Goal: Contribute content: Add original content to the website for others to see

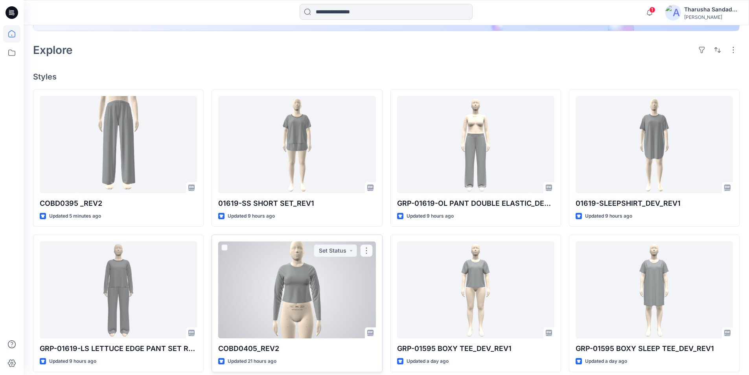
scroll to position [197, 0]
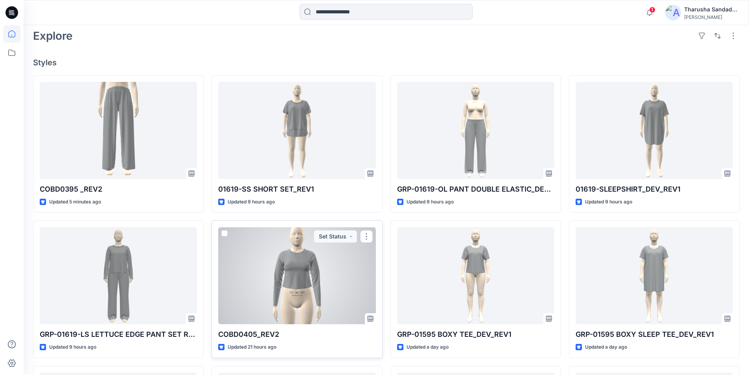
click at [305, 273] on div at bounding box center [296, 275] width 157 height 97
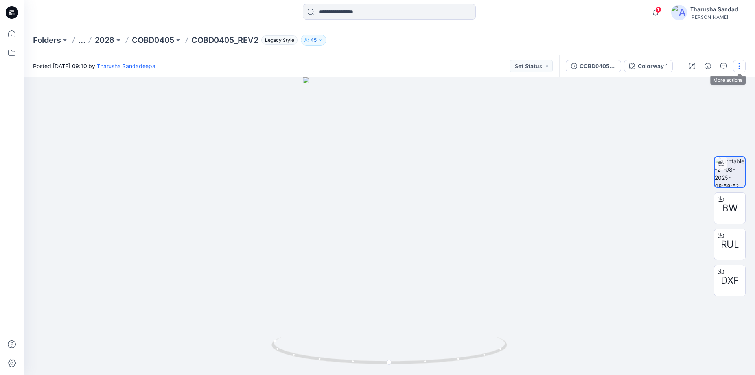
click at [740, 65] on button "button" at bounding box center [739, 66] width 13 height 13
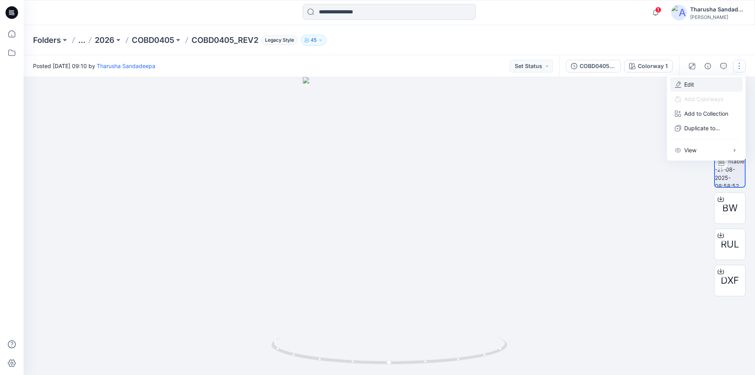
click at [706, 84] on button "Edit" at bounding box center [706, 84] width 72 height 15
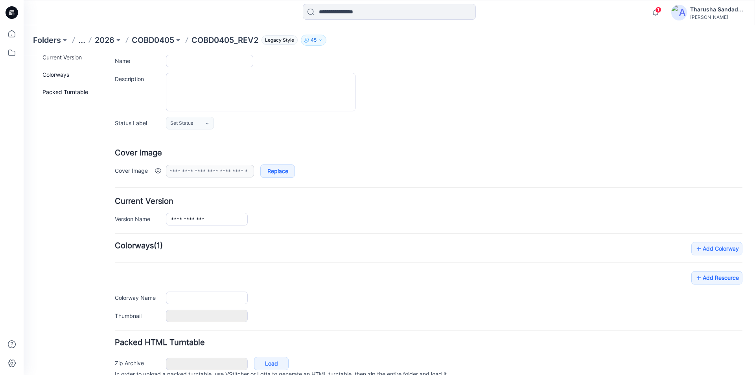
type input "**********"
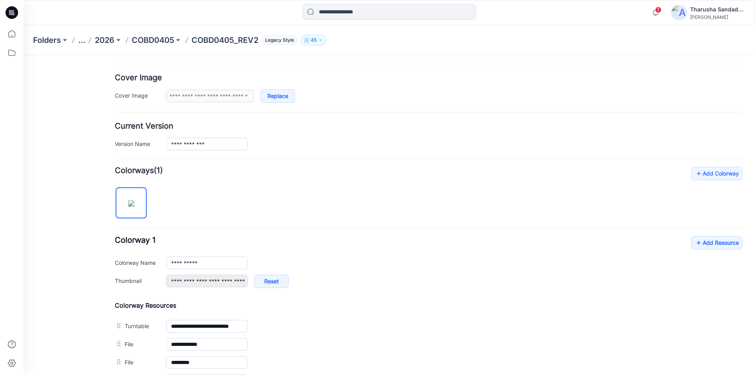
scroll to position [136, 0]
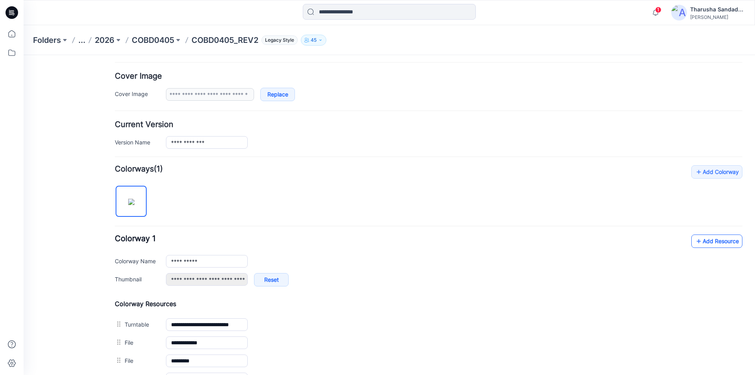
click at [704, 241] on link "Add Resource" at bounding box center [716, 240] width 51 height 13
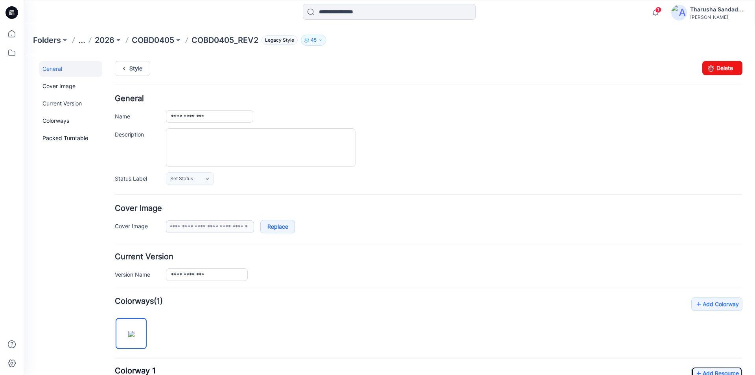
scroll to position [0, 0]
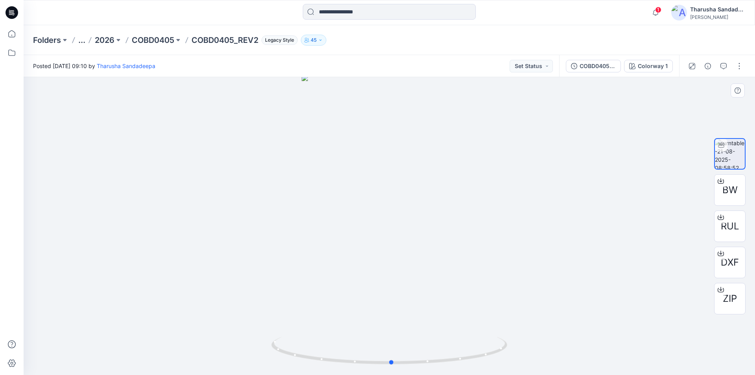
drag, startPoint x: 492, startPoint y: 356, endPoint x: 277, endPoint y: 317, distance: 218.5
click at [258, 323] on div at bounding box center [389, 226] width 731 height 298
click at [18, 13] on div at bounding box center [11, 12] width 25 height 25
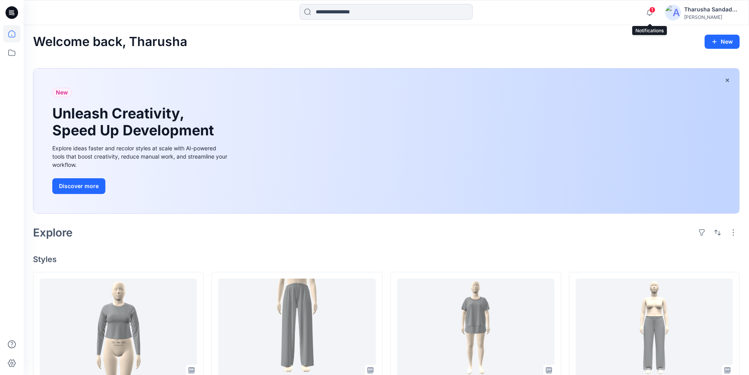
click at [653, 8] on span "1" at bounding box center [652, 10] width 6 height 6
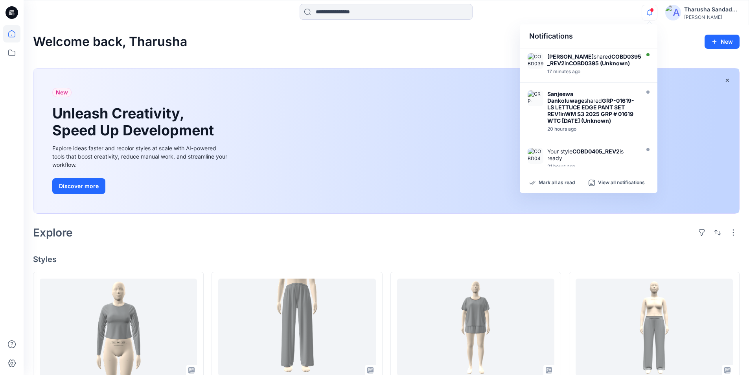
drag, startPoint x: 562, startPoint y: 185, endPoint x: 562, endPoint y: 190, distance: 4.7
click at [562, 187] on div "Mark all as read View all notifications" at bounding box center [589, 183] width 138 height 20
click at [281, 242] on div "Welcome back, Tharusha New New Unleash Creativity, Speed Up Development Explore…" at bounding box center [386, 381] width 725 height 712
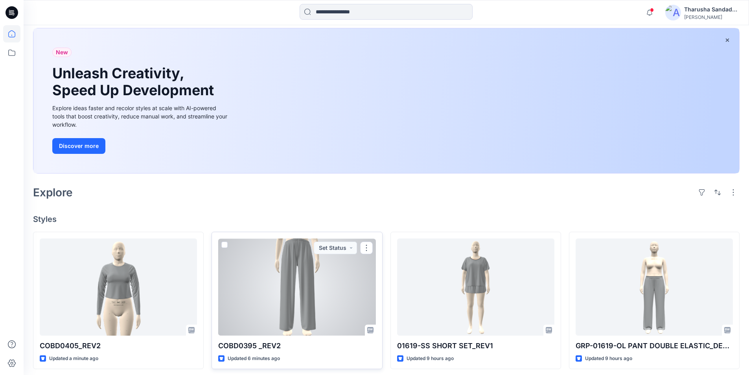
scroll to position [79, 0]
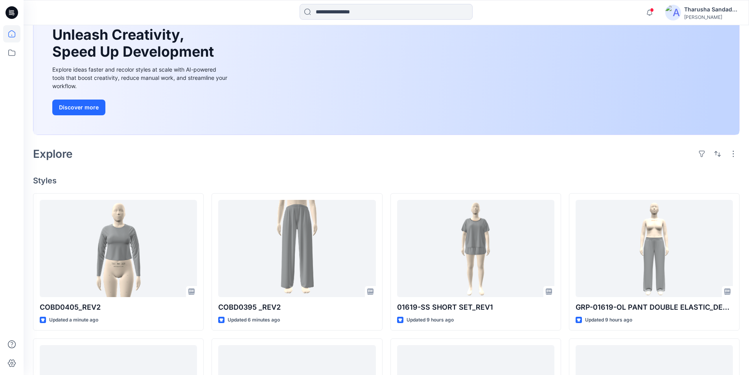
click at [639, 184] on h4 "Styles" at bounding box center [386, 180] width 706 height 9
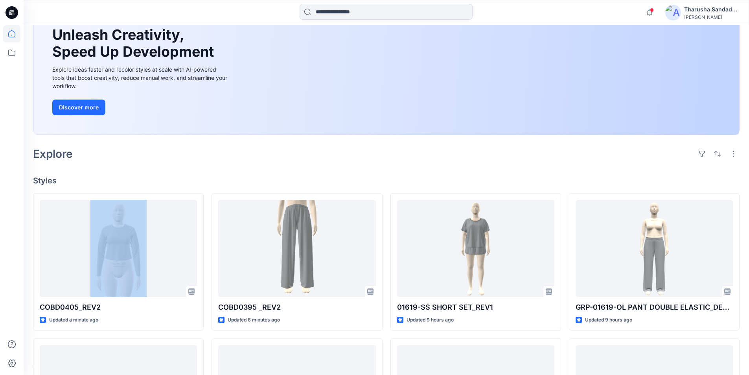
click at [639, 184] on h4 "Styles" at bounding box center [386, 180] width 706 height 9
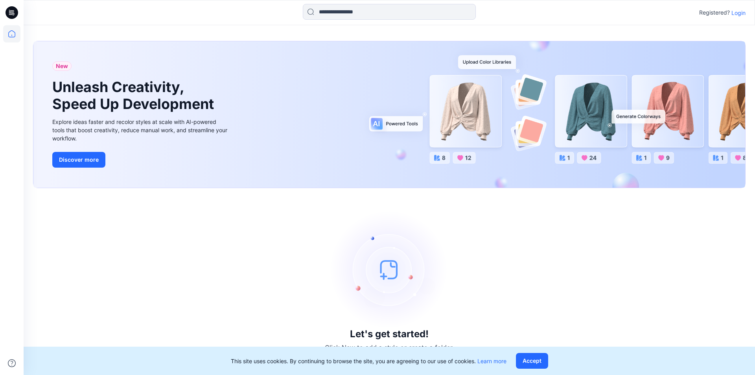
click at [10, 11] on icon at bounding box center [10, 11] width 2 height 0
click at [742, 15] on p "Login" at bounding box center [738, 13] width 14 height 8
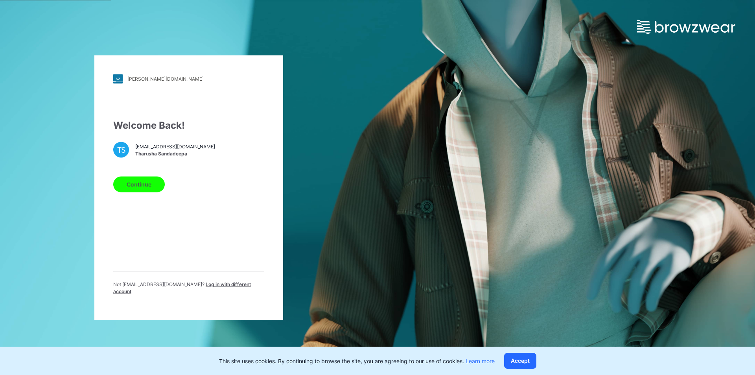
click at [141, 189] on button "Continue" at bounding box center [138, 184] width 51 height 16
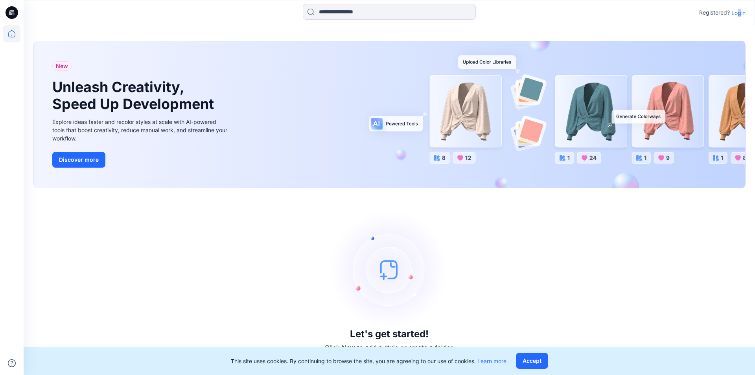
click at [739, 9] on p "Login" at bounding box center [738, 13] width 14 height 8
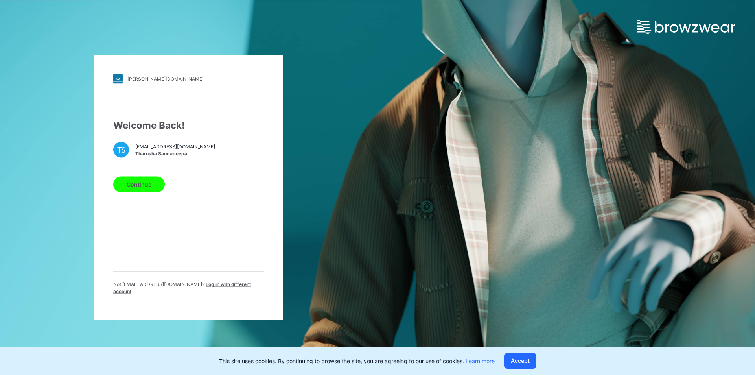
click at [143, 188] on button "Continue" at bounding box center [138, 184] width 51 height 16
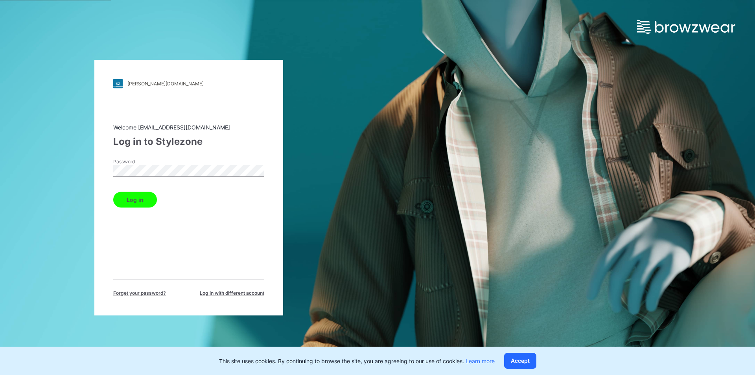
click at [131, 195] on button "Log in" at bounding box center [135, 199] width 44 height 16
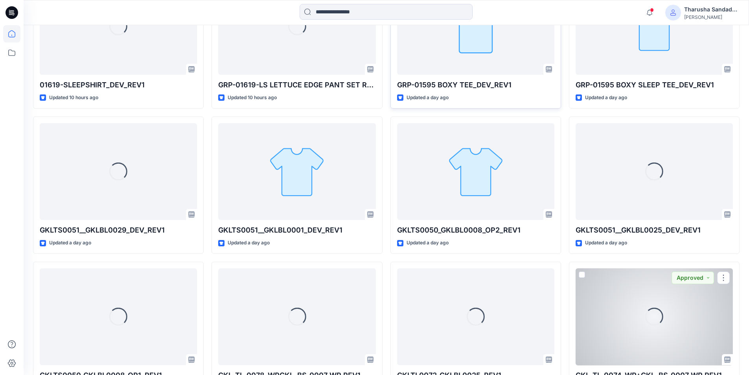
scroll to position [441, 0]
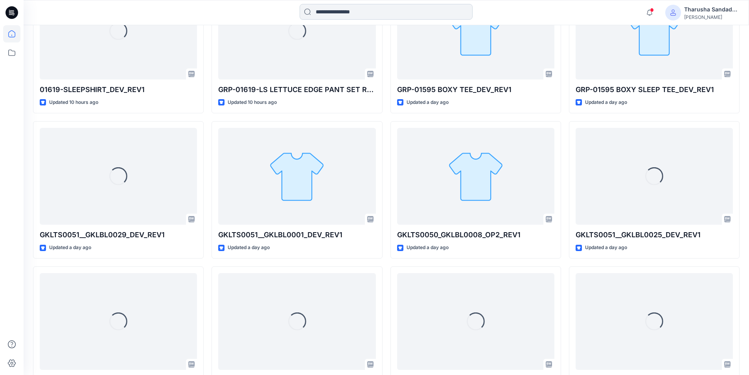
click at [386, 13] on input at bounding box center [385, 12] width 173 height 16
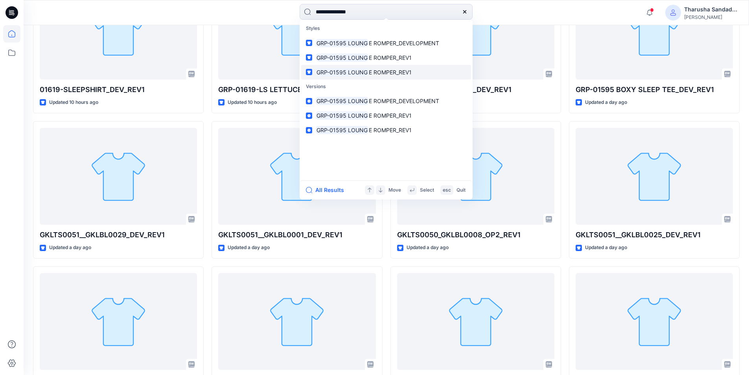
type input "**********"
click at [362, 72] on mark "GRP-01595 LOUNG" at bounding box center [341, 72] width 53 height 9
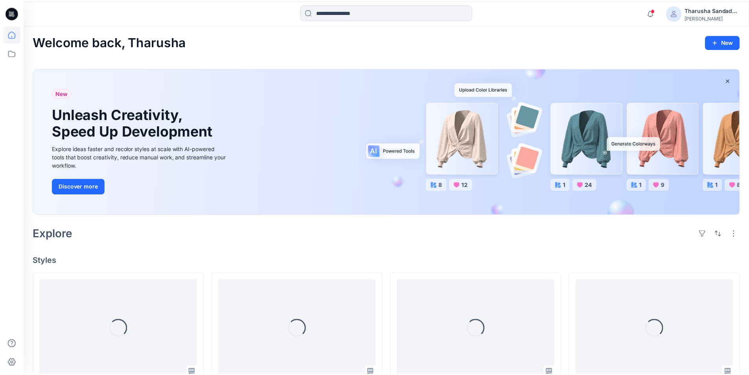
scroll to position [441, 0]
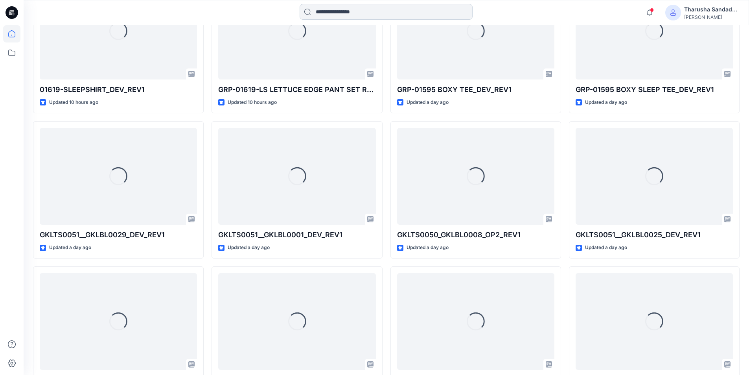
click at [369, 14] on input at bounding box center [385, 12] width 173 height 16
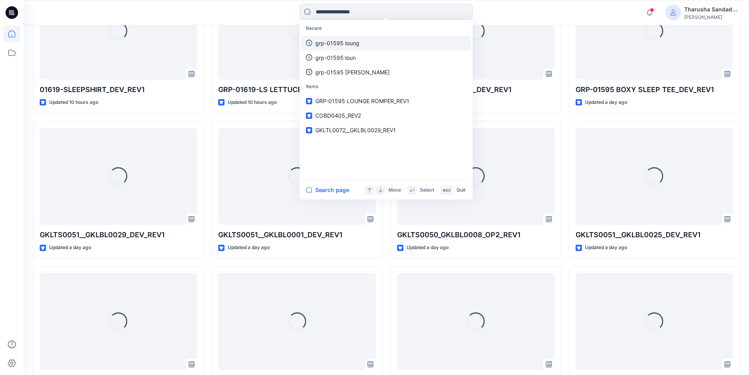
click at [356, 42] on p "grp-01595 loung" at bounding box center [337, 43] width 44 height 8
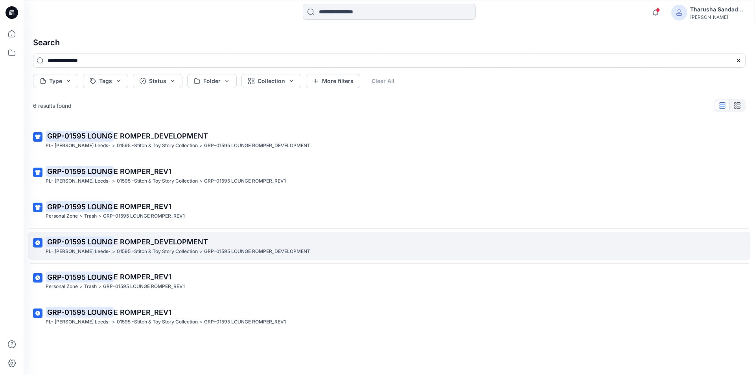
click at [99, 245] on mark "GRP-01595 LOUNG" at bounding box center [80, 241] width 68 height 11
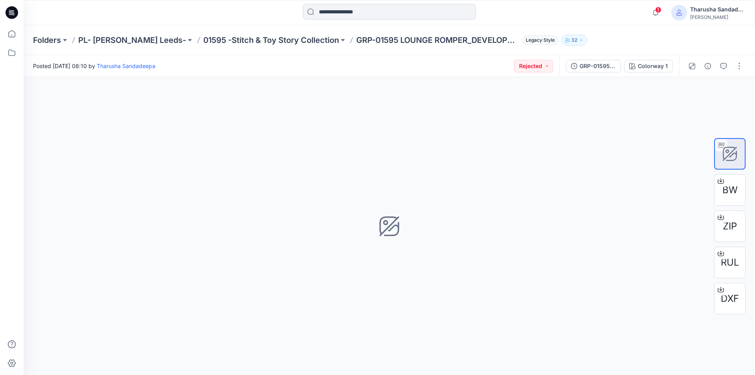
click at [17, 11] on icon at bounding box center [12, 12] width 13 height 13
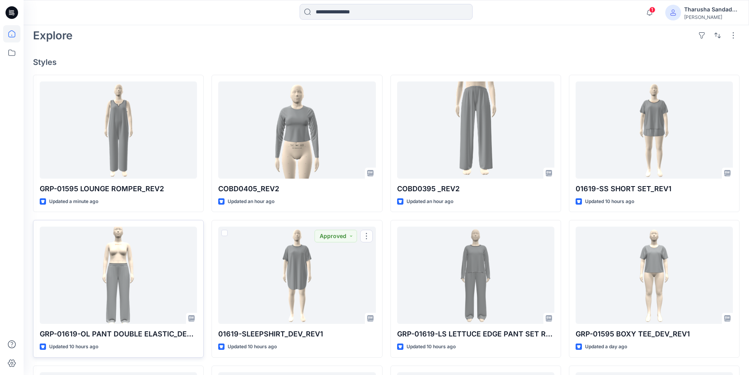
scroll to position [197, 0]
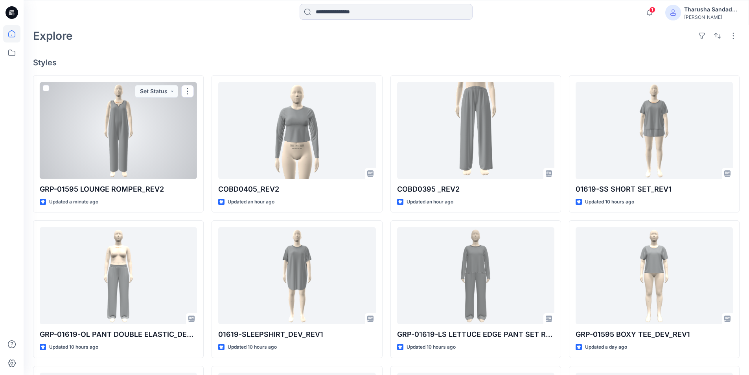
click at [106, 128] on div at bounding box center [118, 130] width 157 height 97
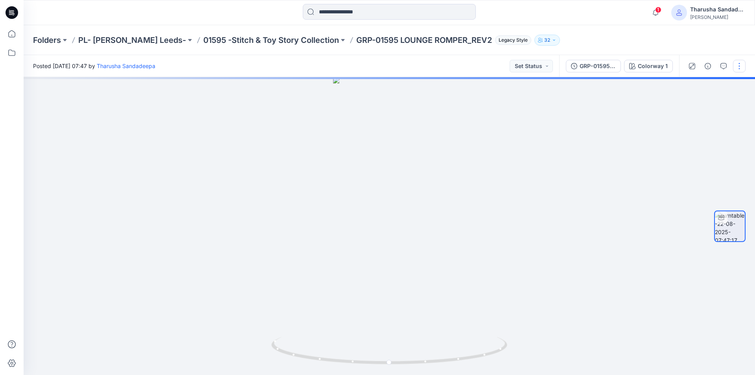
click at [736, 66] on button "button" at bounding box center [739, 66] width 13 height 13
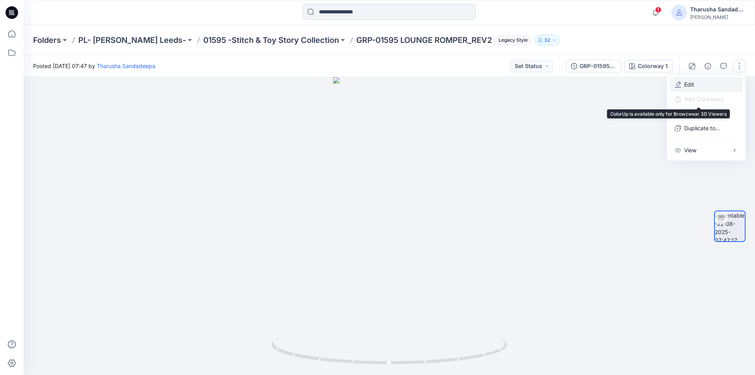
click at [698, 85] on button "Edit" at bounding box center [706, 84] width 72 height 15
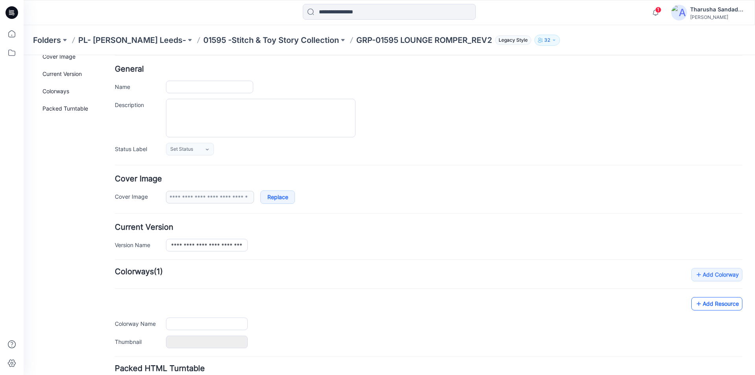
type input "**********"
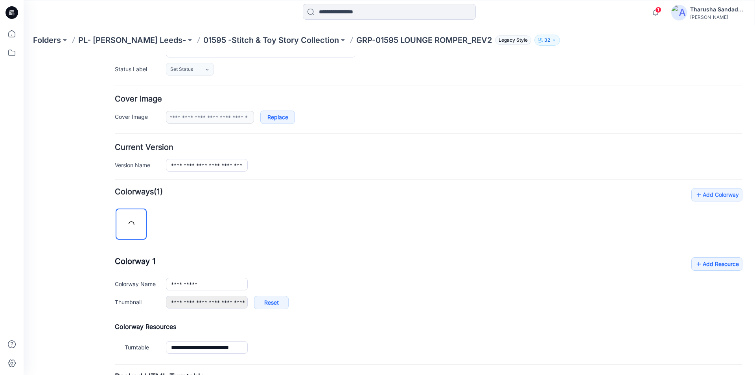
scroll to position [136, 0]
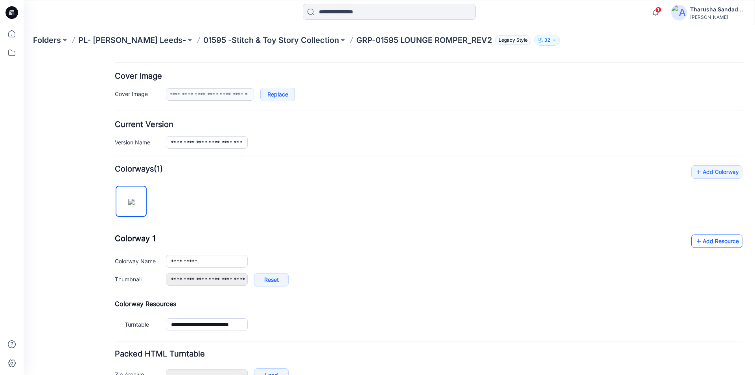
click at [721, 245] on link "Add Resource" at bounding box center [716, 240] width 51 height 13
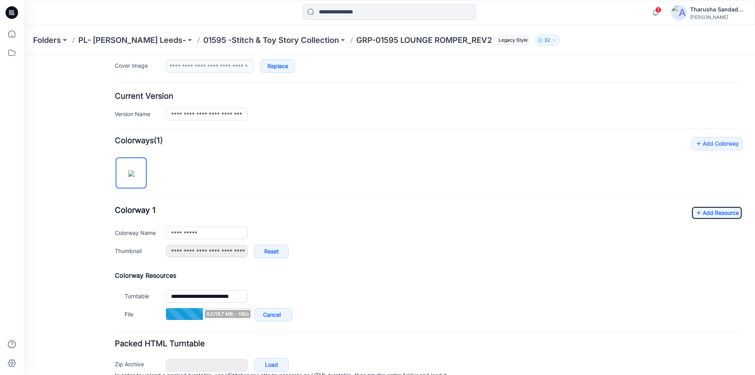
scroll to position [202, 0]
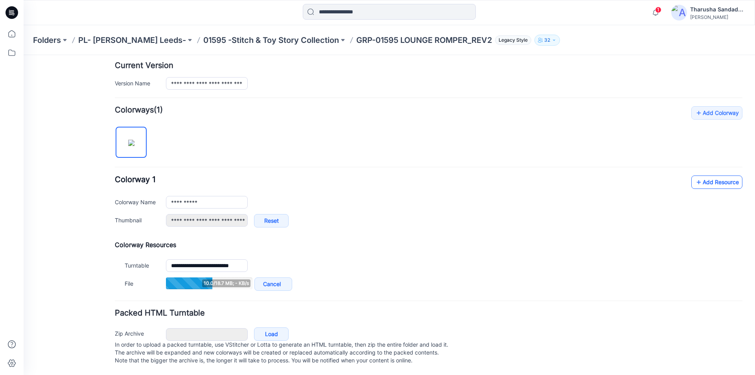
click at [709, 175] on link "Add Resource" at bounding box center [716, 181] width 51 height 13
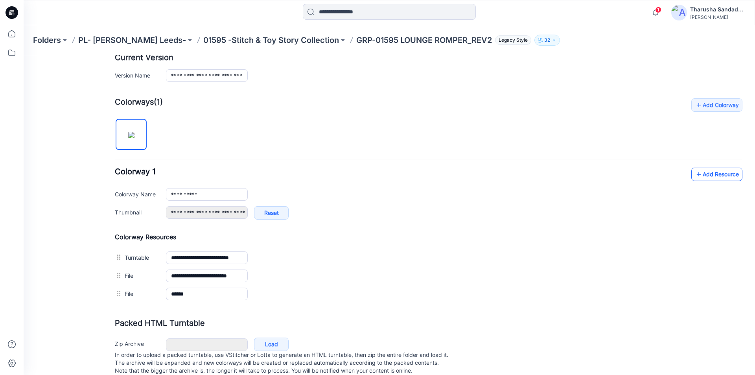
click at [726, 176] on link "Add Resource" at bounding box center [716, 173] width 51 height 13
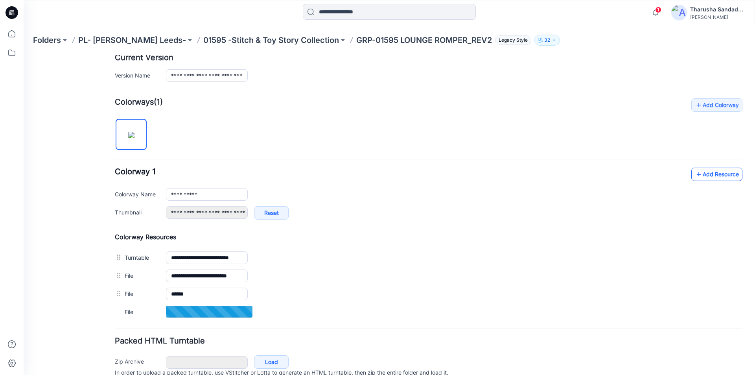
click at [694, 169] on icon at bounding box center [698, 174] width 8 height 13
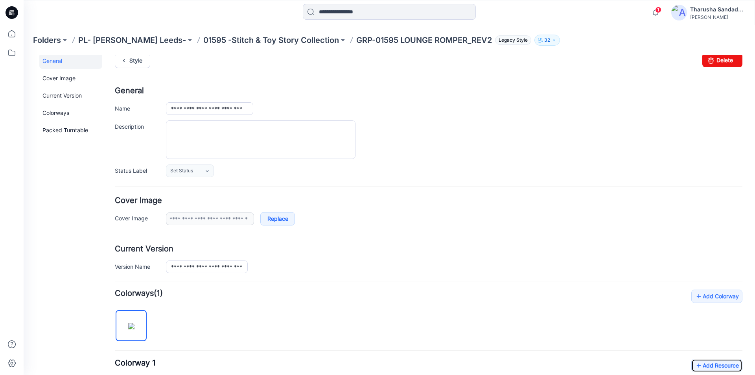
scroll to position [6, 0]
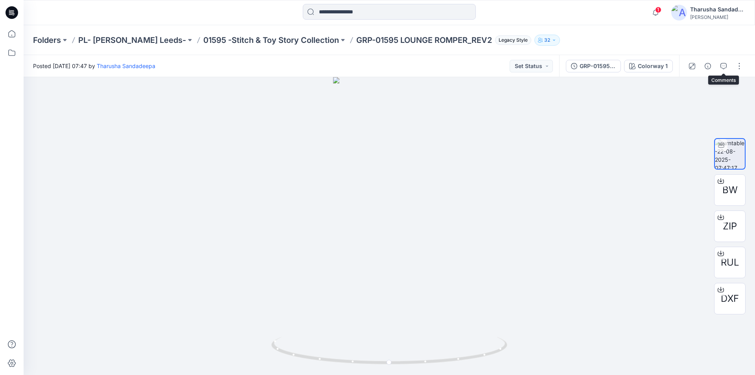
click at [721, 63] on icon "button" at bounding box center [723, 66] width 6 height 6
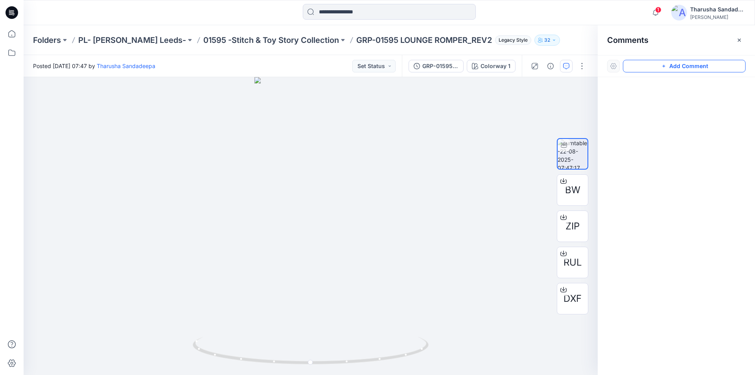
click at [693, 64] on button "Add Comment" at bounding box center [684, 66] width 123 height 13
click at [317, 173] on div "1" at bounding box center [311, 226] width 574 height 298
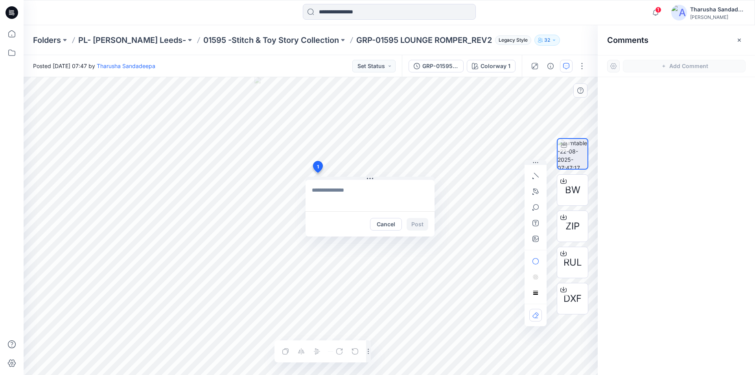
type textarea "**********"
click at [420, 225] on button "Post" at bounding box center [417, 224] width 22 height 13
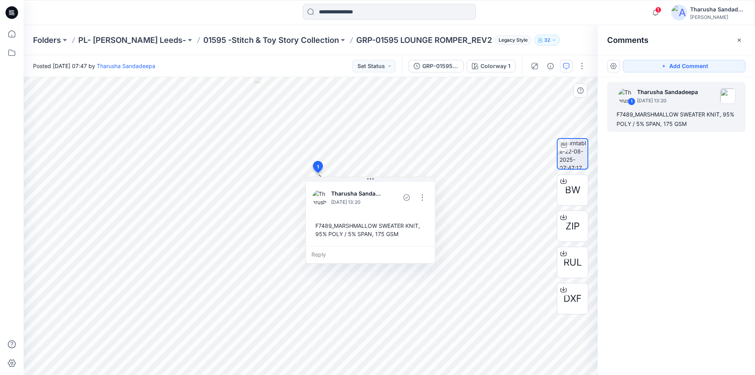
click at [14, 17] on icon at bounding box center [12, 12] width 13 height 13
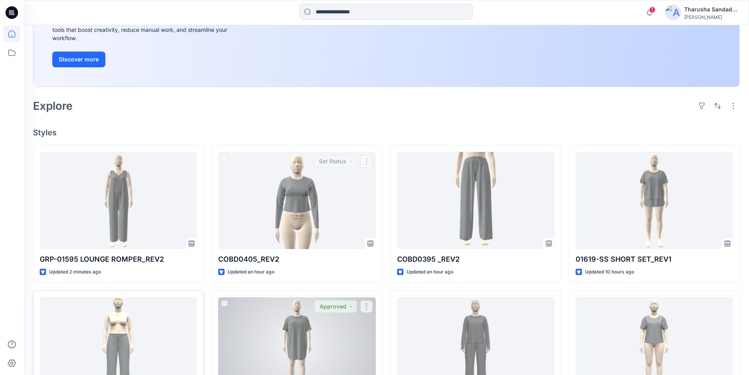
scroll to position [157, 0]
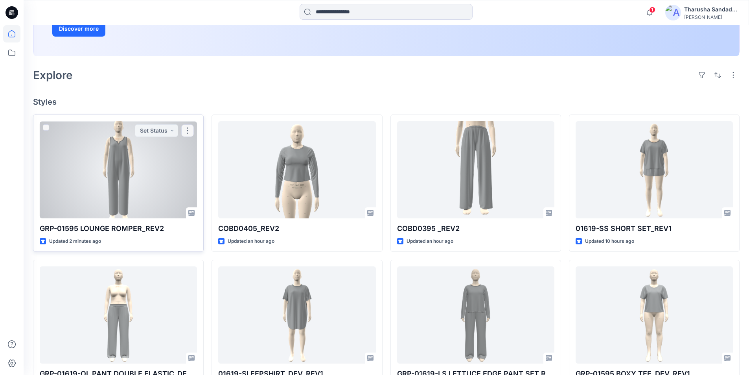
click at [145, 184] on div at bounding box center [118, 169] width 157 height 97
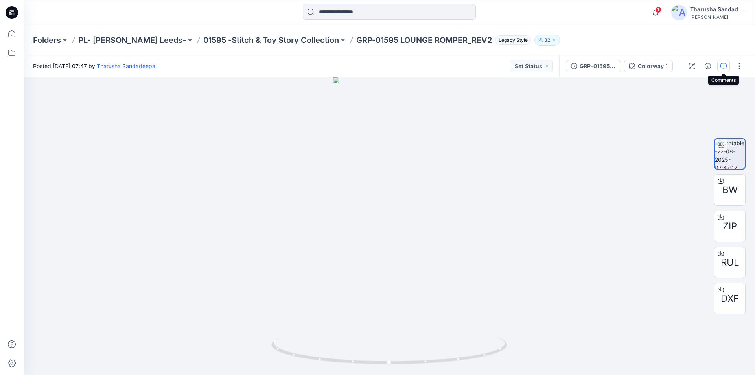
click at [721, 67] on icon "button" at bounding box center [723, 66] width 6 height 6
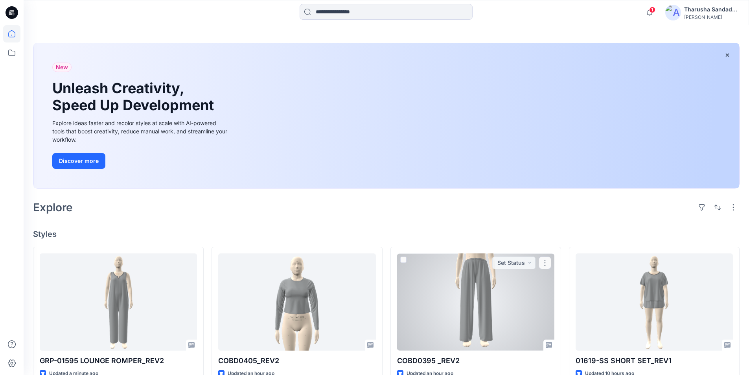
scroll to position [39, 0]
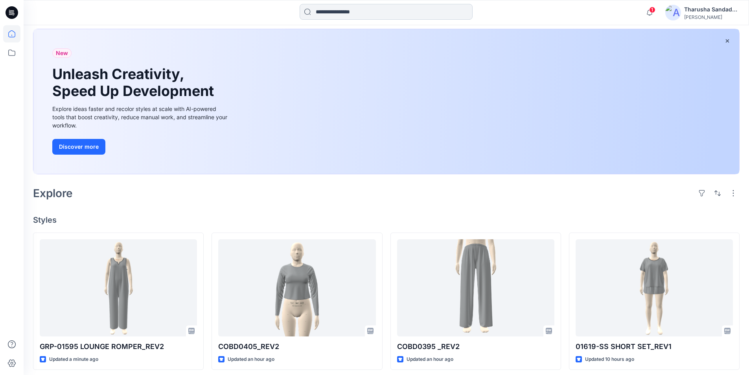
click at [383, 15] on input at bounding box center [385, 12] width 173 height 16
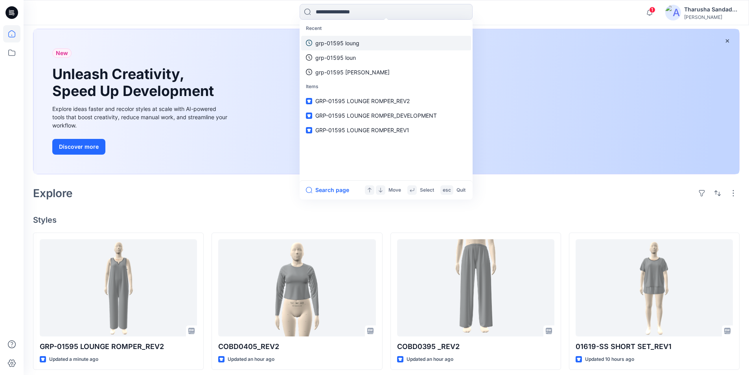
click at [354, 42] on p "grp-01595 loung" at bounding box center [337, 43] width 44 height 8
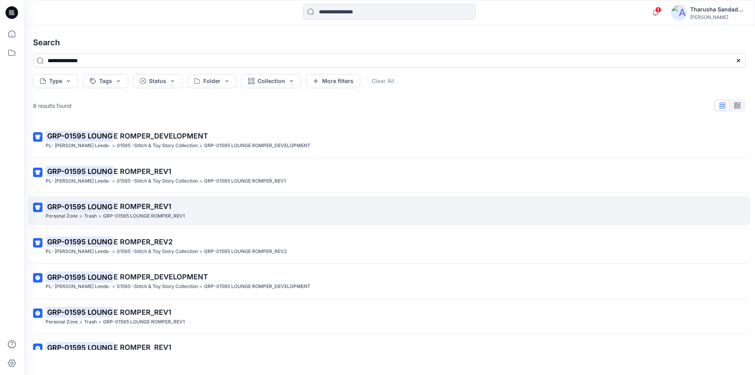
click at [138, 209] on span "E ROMPER_REV1" at bounding box center [143, 206] width 58 height 8
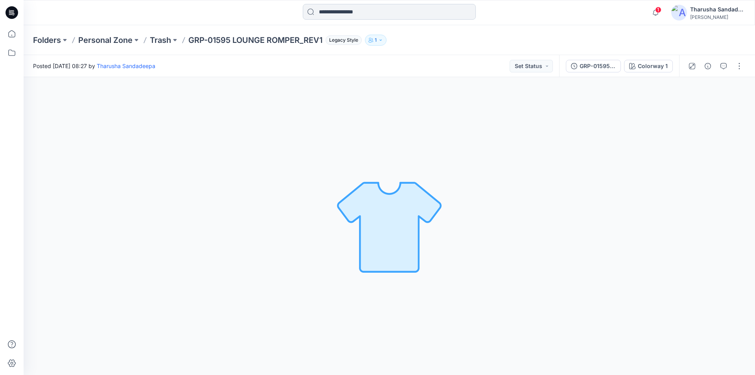
click at [332, 15] on input at bounding box center [389, 12] width 173 height 16
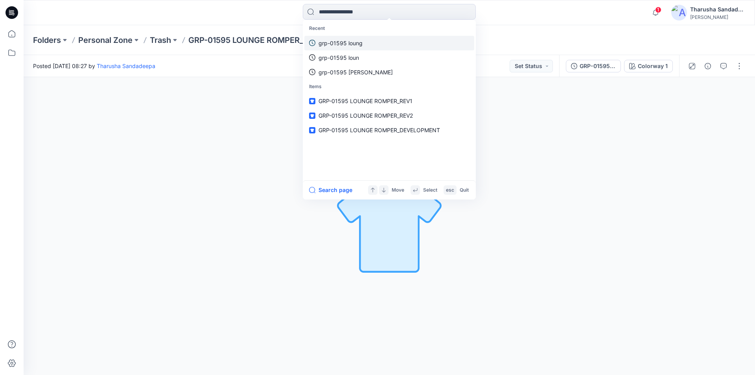
click at [337, 49] on link "grp-01595 loung" at bounding box center [389, 43] width 170 height 15
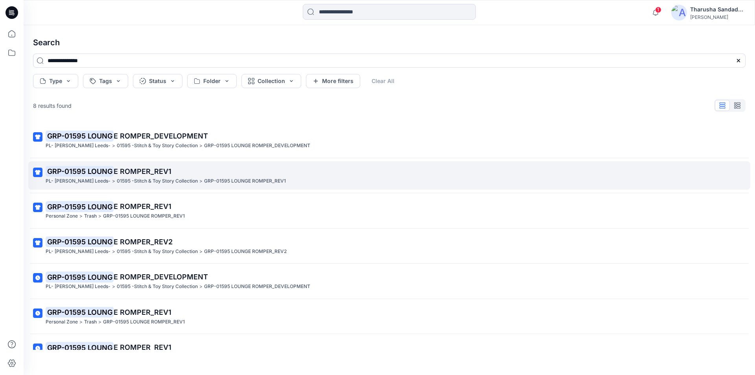
click at [127, 177] on p "01595 -Stitch & Toy Story Collection" at bounding box center [157, 181] width 81 height 8
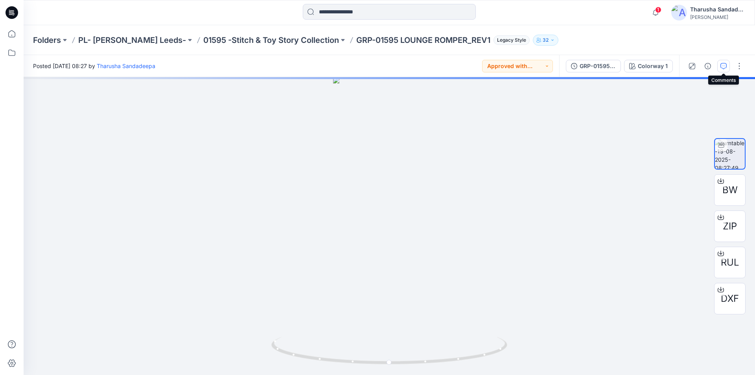
click at [722, 64] on icon "button" at bounding box center [723, 66] width 6 height 6
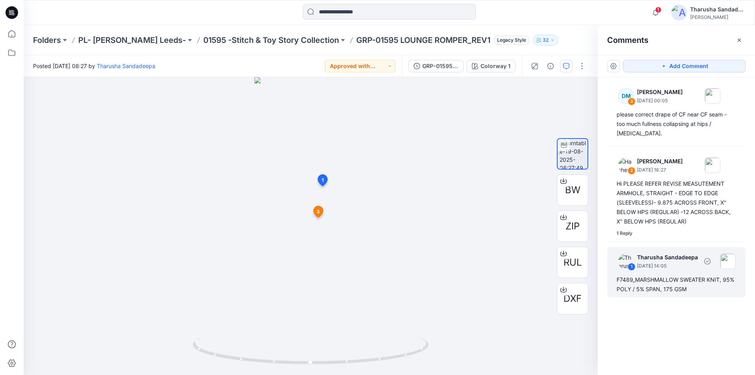
click at [685, 275] on div "F7489_MARSHMALLOW SWEATER KNIT, 95% POLY / 5% SPAN, 175 GSM" at bounding box center [675, 284] width 119 height 19
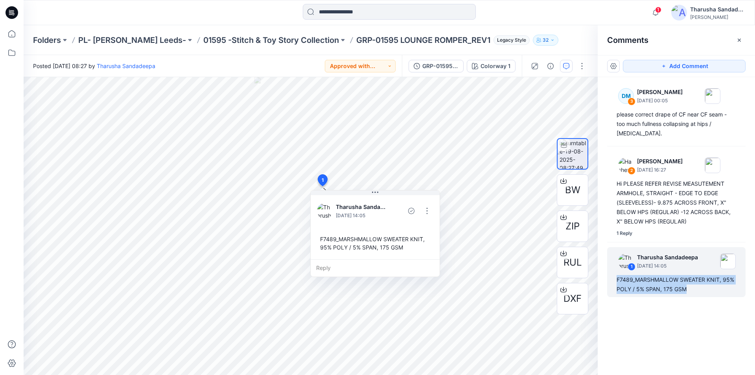
drag, startPoint x: 617, startPoint y: 269, endPoint x: 719, endPoint y: 294, distance: 105.5
click at [724, 294] on div "DM 3 Dana Meyer August 21, 2025 00:05 please correct drape of CF near CF seam -…" at bounding box center [675, 211] width 157 height 268
copy div "F7489_MARSHMALLOW SWEATER KNIT, 95% POLY / 5% SPAN, 175 GSM"
click at [202, 20] on div at bounding box center [115, 12] width 183 height 17
